Goal: Complete application form: Complete application form

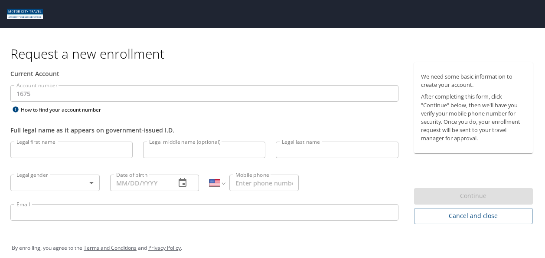
select select "US"
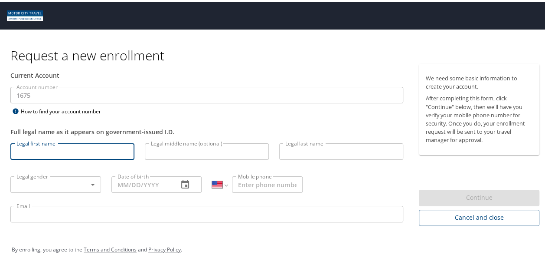
click at [109, 148] on input "Legal first name" at bounding box center [72, 149] width 124 height 16
type input "[PERSON_NAME]"
type input "[DATE]"
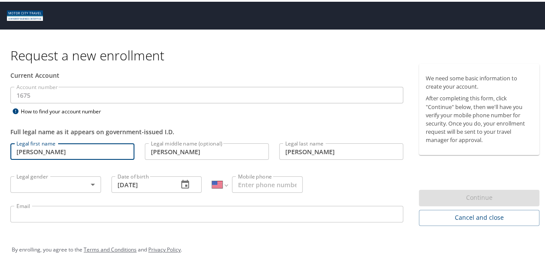
type input "[PHONE_NUMBER]"
type input "[PERSON_NAME][EMAIL_ADDRESS][PERSON_NAME][DOMAIN_NAME]"
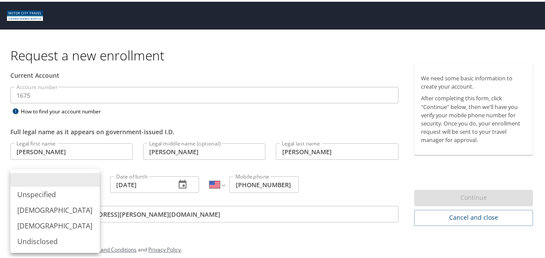
click at [89, 184] on body "Request a new enrollment Current Account Account number 1675 Account number How…" at bounding box center [276, 129] width 552 height 258
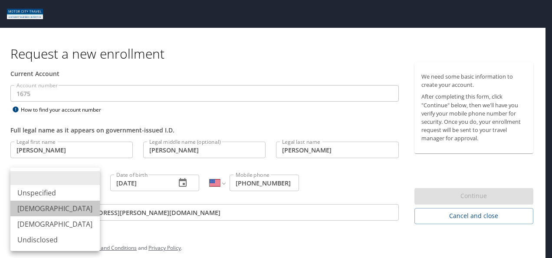
click at [64, 209] on li "[DEMOGRAPHIC_DATA]" at bounding box center [54, 208] width 89 height 16
type input "[DEMOGRAPHIC_DATA]"
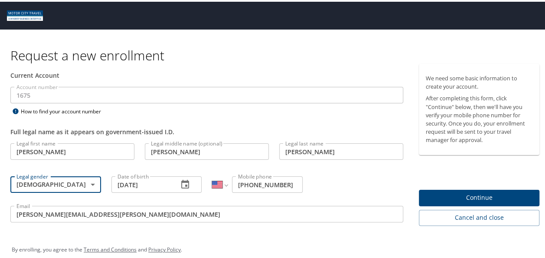
click at [446, 193] on span "Continue" at bounding box center [479, 195] width 107 height 11
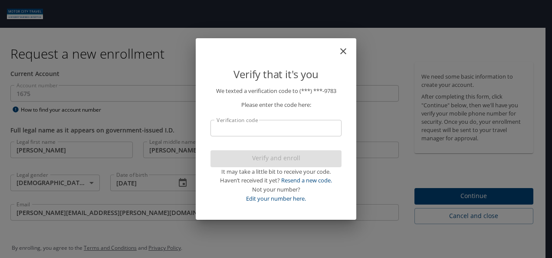
click at [293, 124] on input "Verification code" at bounding box center [275, 128] width 131 height 16
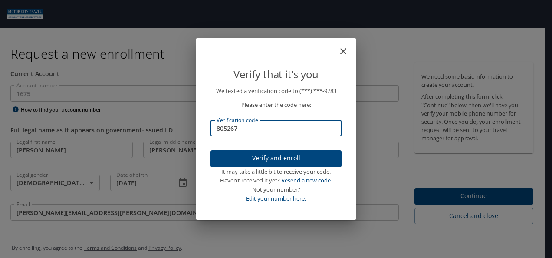
type input "805267"
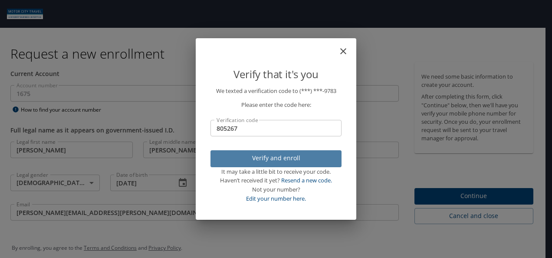
click at [274, 159] on span "Verify and enroll" at bounding box center [275, 158] width 117 height 11
